Goal: Task Accomplishment & Management: Use online tool/utility

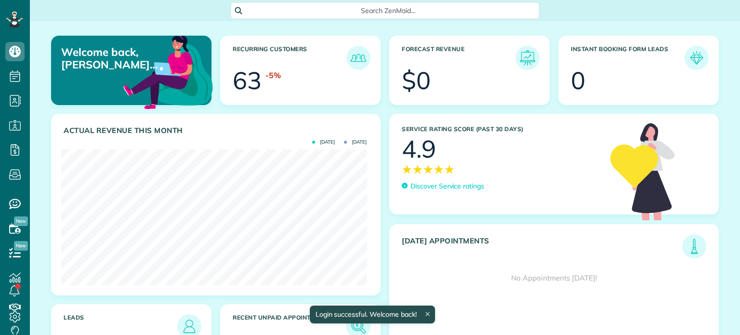
scroll to position [135, 306]
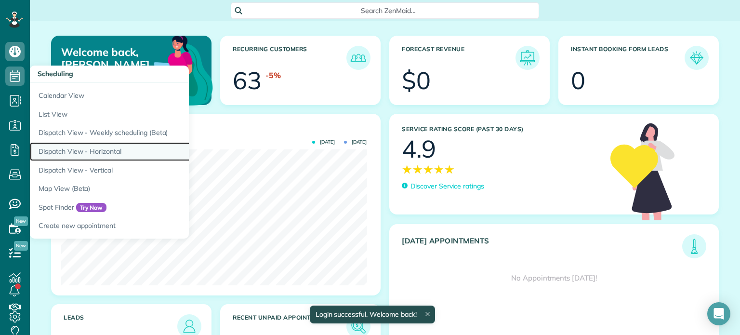
click at [81, 148] on link "Dispatch View - Horizontal" at bounding box center [150, 151] width 241 height 19
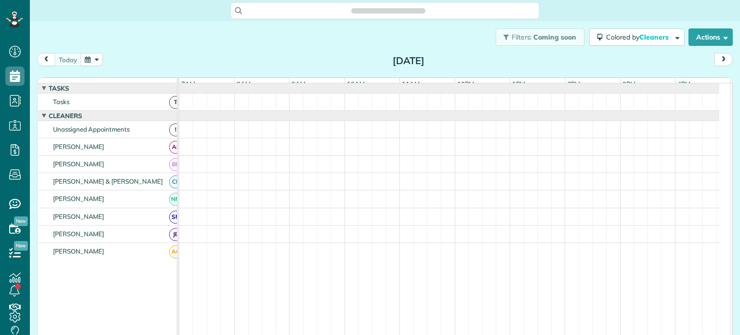
scroll to position [4, 4]
click at [476, 59] on span at bounding box center [478, 61] width 11 height 9
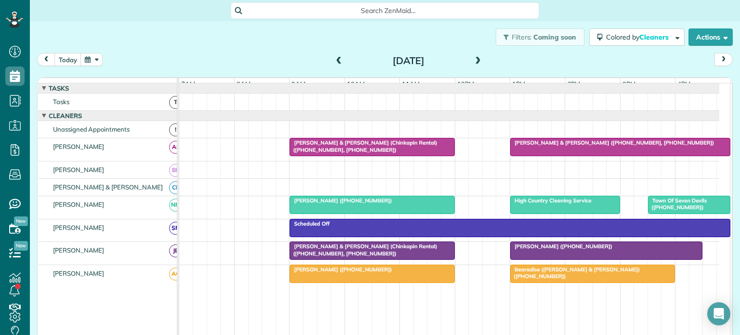
click at [473, 59] on span at bounding box center [478, 61] width 11 height 9
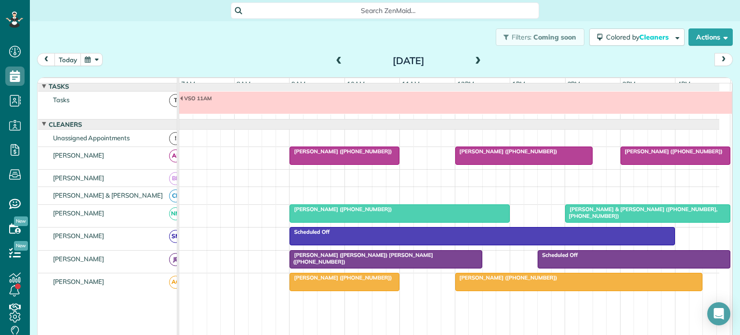
scroll to position [0, 0]
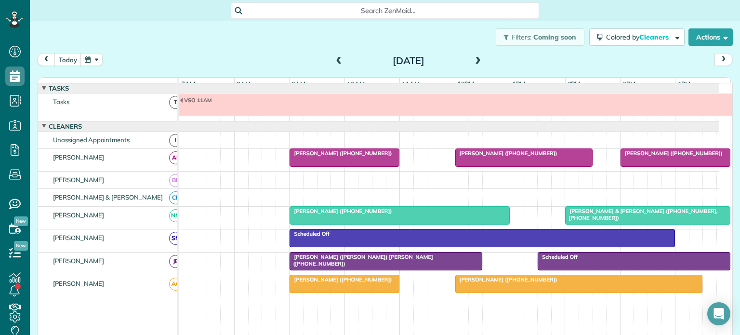
click at [335, 61] on span at bounding box center [339, 61] width 11 height 9
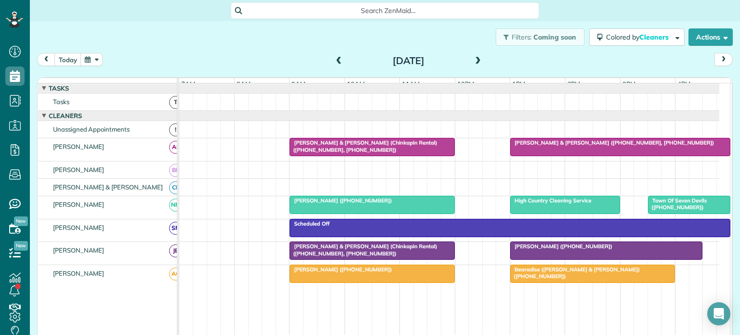
click at [474, 59] on span at bounding box center [478, 61] width 11 height 9
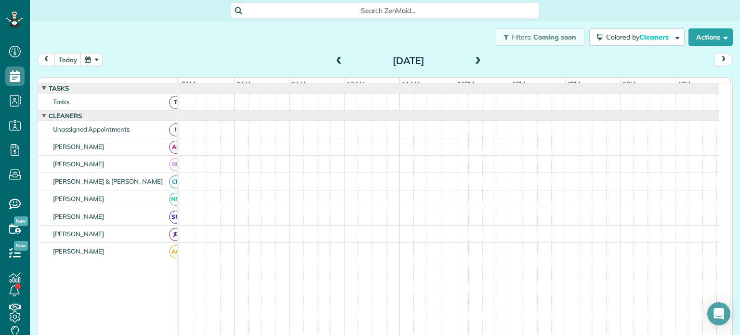
scroll to position [10, 0]
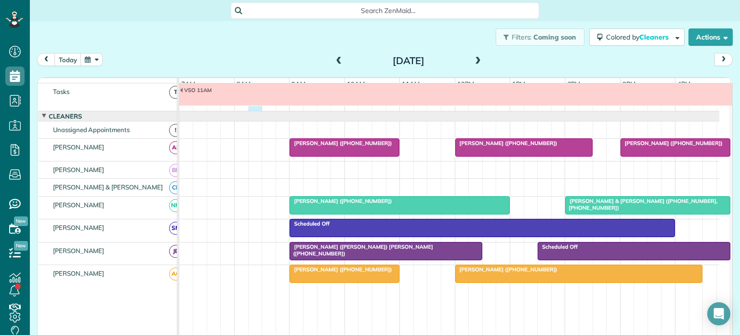
click at [250, 111] on div "VSO 11AM" at bounding box center [449, 96] width 540 height 27
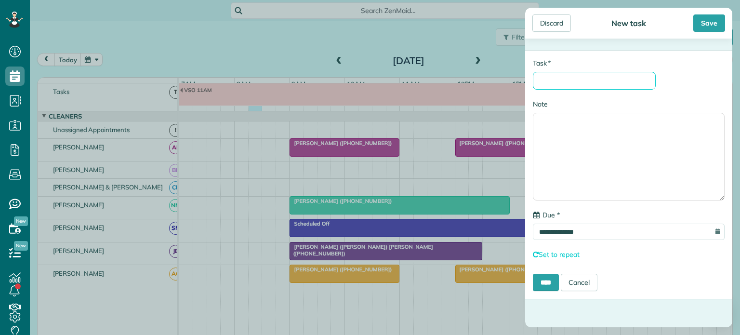
click at [577, 79] on input "* Task" at bounding box center [594, 81] width 123 height 18
type input "**********"
click at [548, 280] on input "****" at bounding box center [546, 282] width 26 height 17
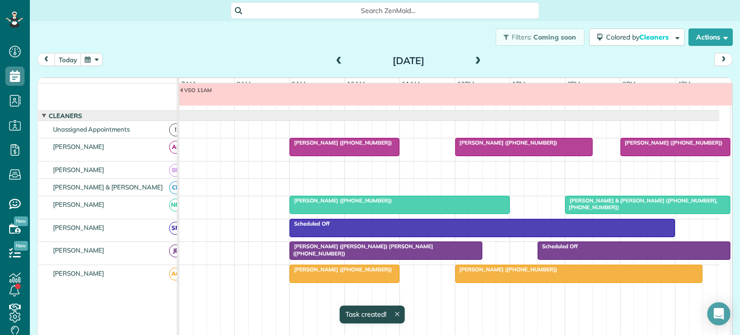
click at [473, 59] on span at bounding box center [478, 61] width 11 height 9
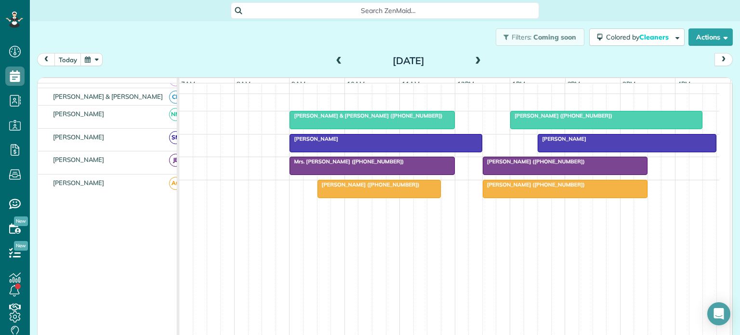
scroll to position [0, 0]
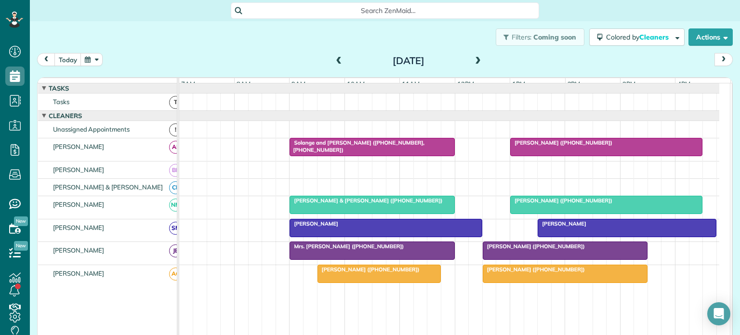
click at [475, 58] on span at bounding box center [478, 61] width 11 height 9
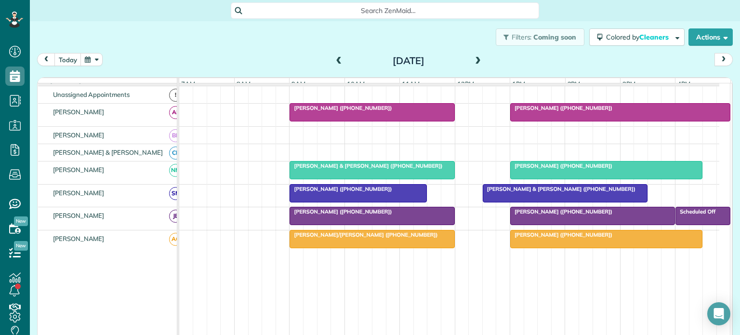
scroll to position [48, 0]
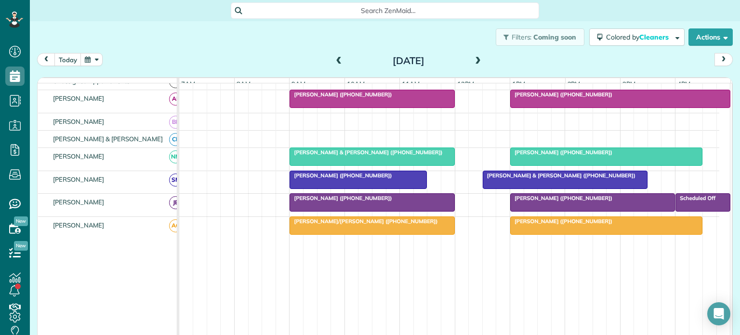
click at [474, 61] on span at bounding box center [478, 61] width 11 height 9
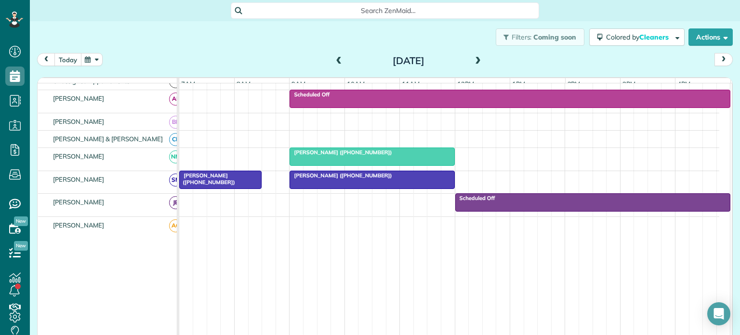
click at [67, 59] on button "today" at bounding box center [67, 59] width 27 height 13
